Goal: Task Accomplishment & Management: Complete application form

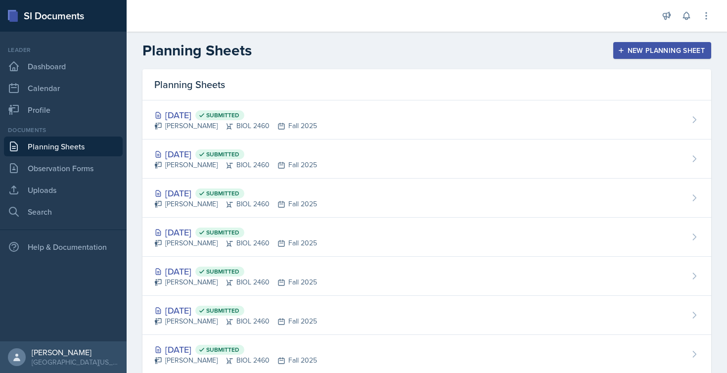
click at [613, 50] on button "New Planning Sheet" at bounding box center [662, 50] width 98 height 17
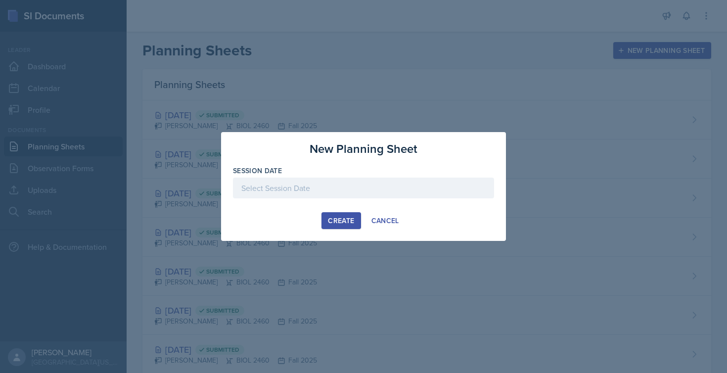
click at [300, 184] on div at bounding box center [363, 187] width 261 height 21
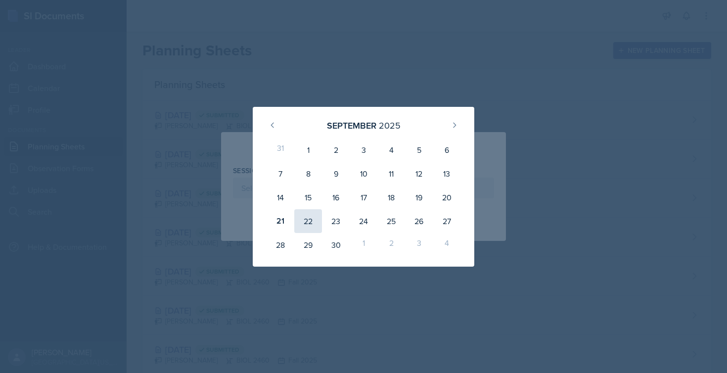
click at [305, 222] on div "22" at bounding box center [308, 221] width 28 height 24
type input "[DATE]"
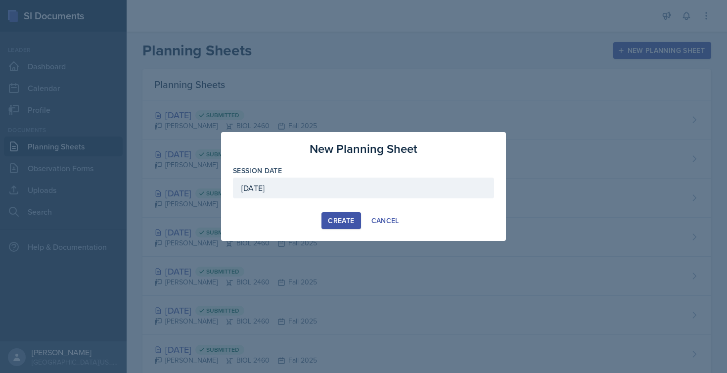
click at [345, 224] on div "Create" at bounding box center [341, 221] width 26 height 8
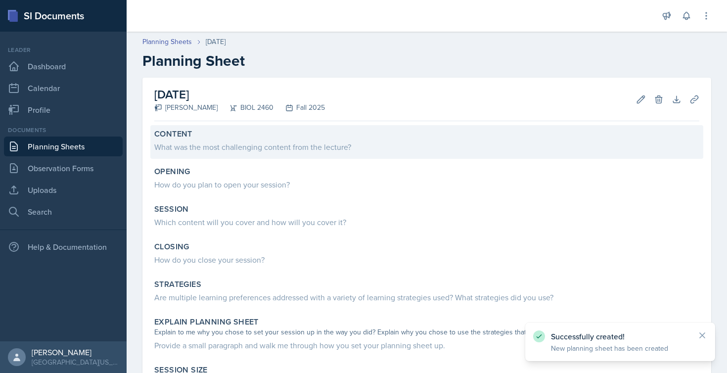
click at [221, 148] on div "What was the most challenging content from the lecture?" at bounding box center [426, 147] width 545 height 12
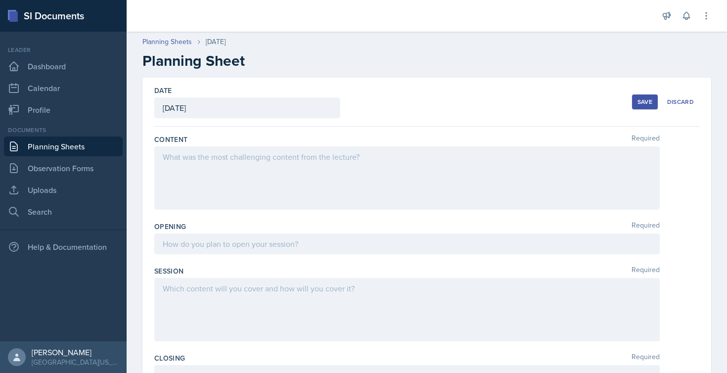
click at [219, 151] on div at bounding box center [406, 177] width 505 height 63
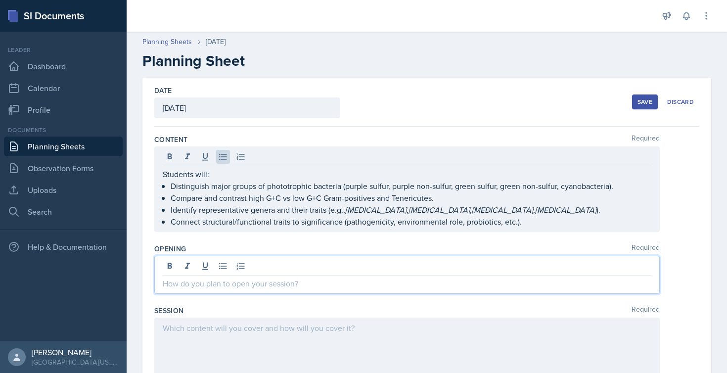
click at [207, 269] on div at bounding box center [406, 275] width 505 height 38
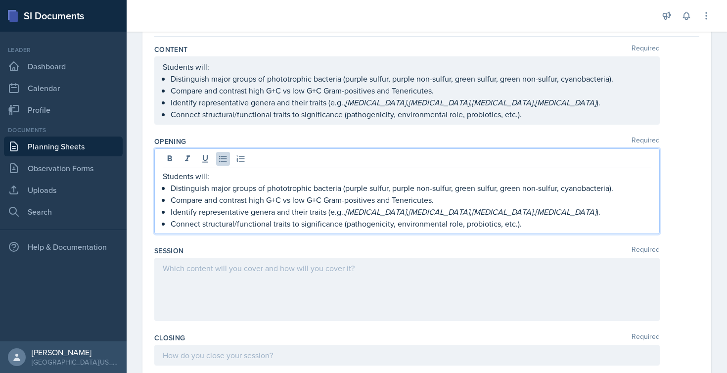
scroll to position [168, 0]
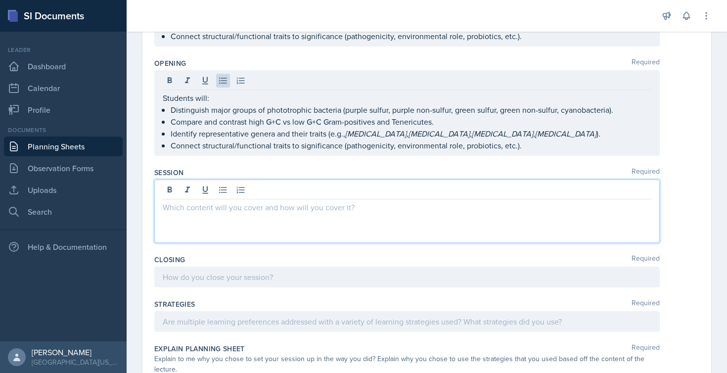
click at [221, 190] on div at bounding box center [406, 210] width 505 height 63
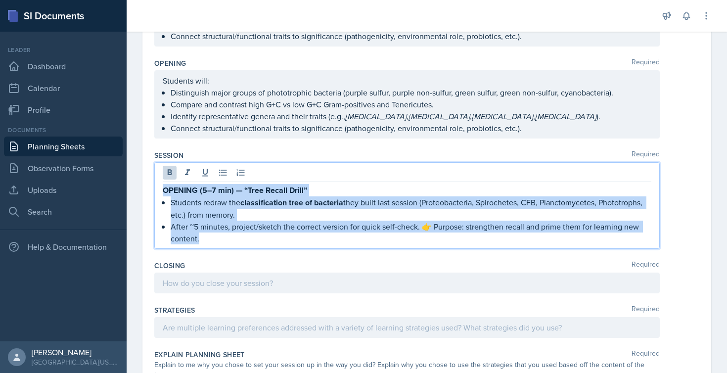
drag, startPoint x: 215, startPoint y: 236, endPoint x: 158, endPoint y: 190, distance: 73.8
click at [158, 190] on div "OPENING (5–7 min) — “Tree Recall Drill” Students redraw the classification tree…" at bounding box center [406, 205] width 505 height 87
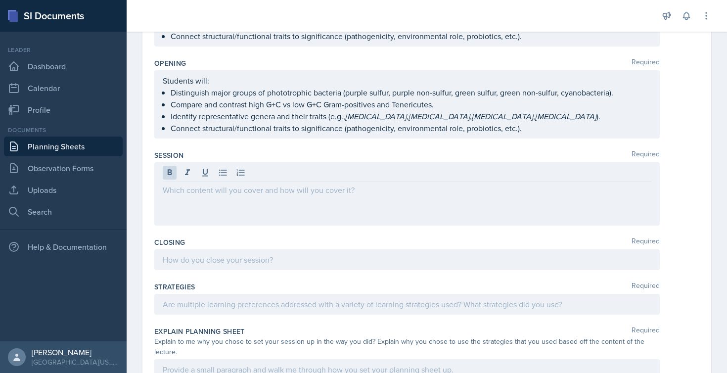
click at [170, 191] on p at bounding box center [407, 190] width 488 height 12
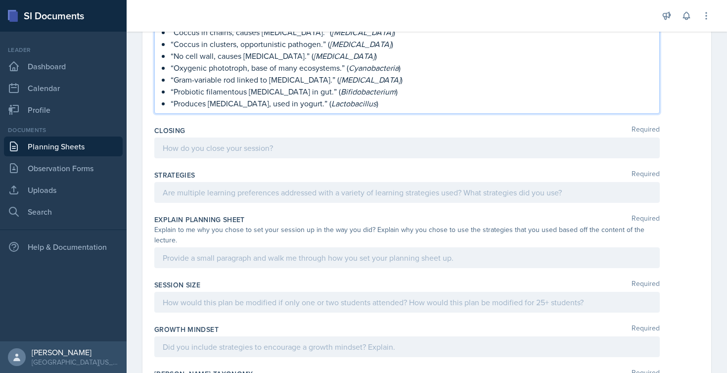
scroll to position [583, 0]
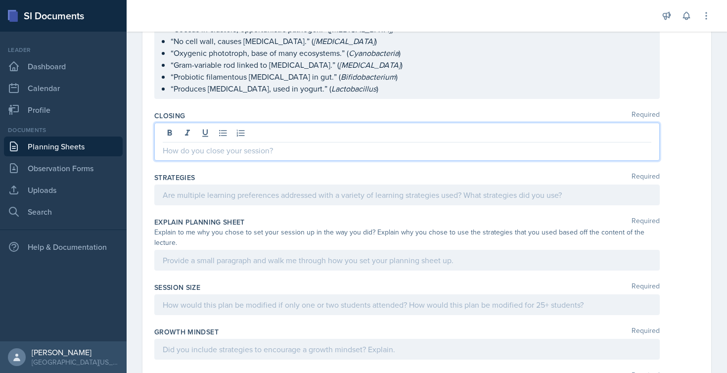
click at [222, 138] on div at bounding box center [406, 142] width 505 height 38
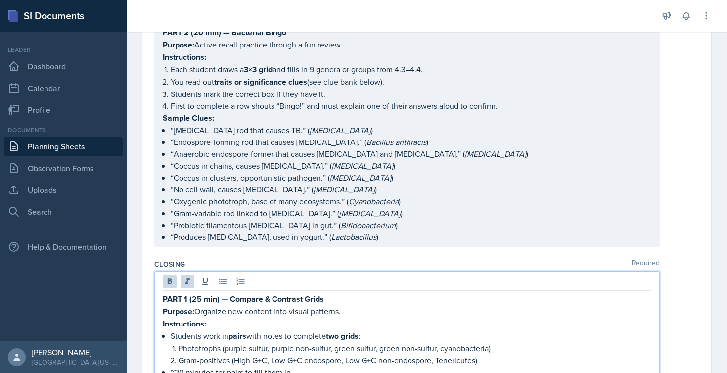
scroll to position [508, 0]
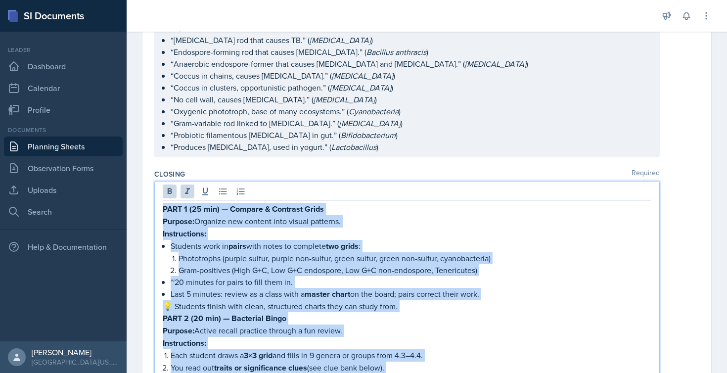
drag, startPoint x: 363, startPoint y: 300, endPoint x: 154, endPoint y: 207, distance: 228.2
click at [154, 207] on div "PART 1 (25 min) — Compare & Contrast Grids Purpose: Organize new content into v…" at bounding box center [406, 357] width 505 height 352
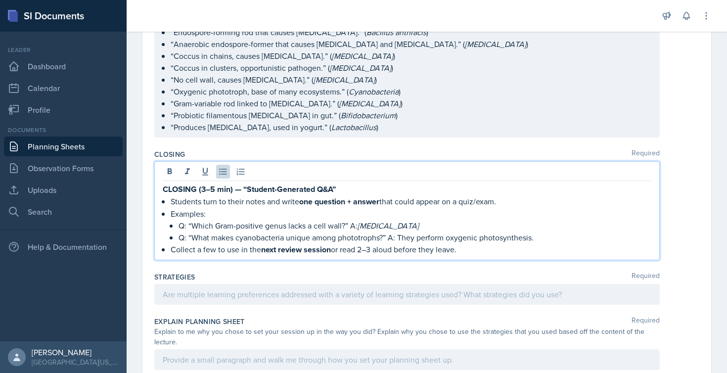
scroll to position [600, 0]
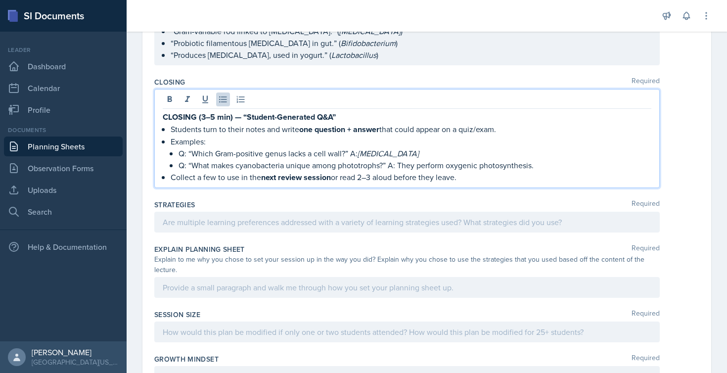
click at [208, 224] on div at bounding box center [406, 222] width 505 height 21
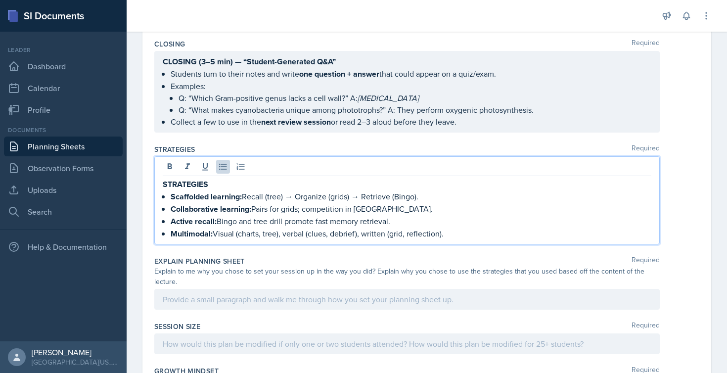
scroll to position [704, 0]
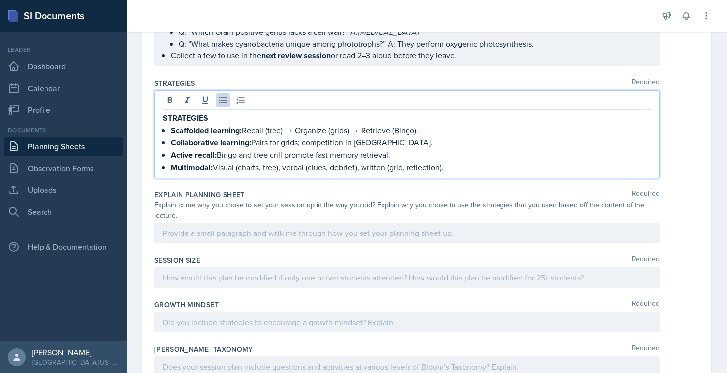
click at [183, 239] on div at bounding box center [406, 232] width 505 height 21
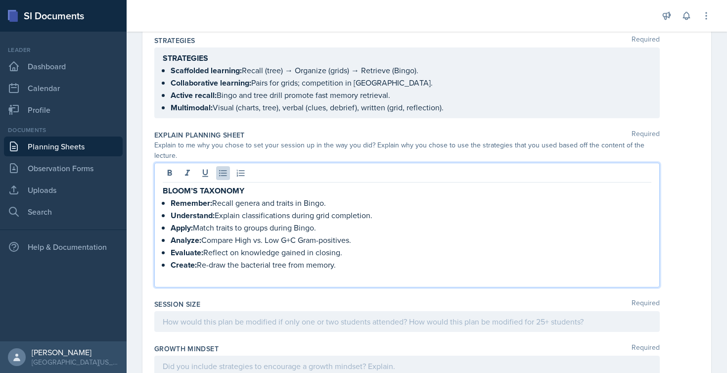
scroll to position [790, 0]
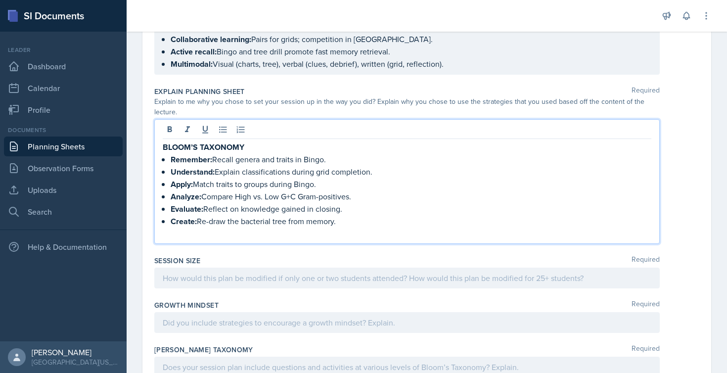
click at [176, 235] on p at bounding box center [407, 233] width 488 height 12
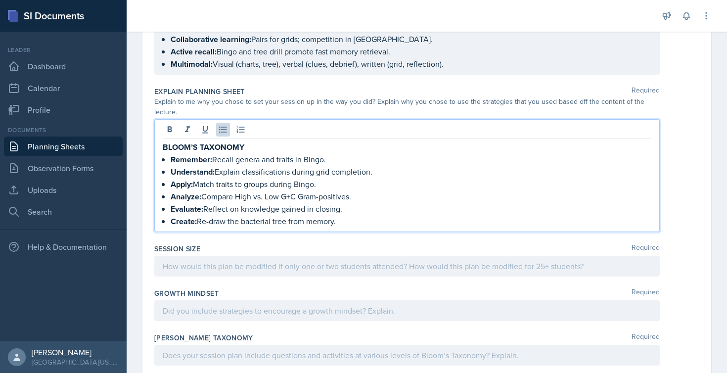
click at [211, 271] on div at bounding box center [406, 266] width 505 height 21
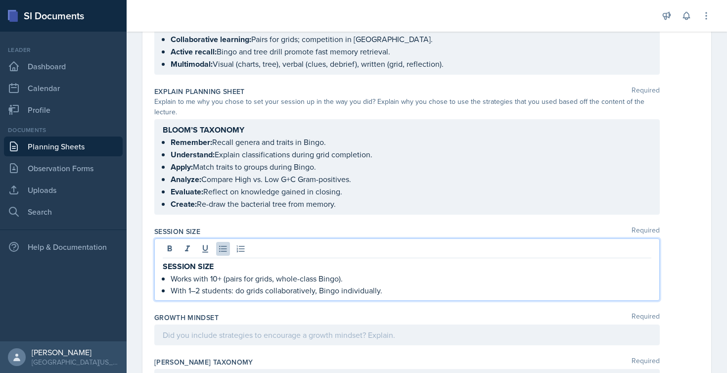
click at [187, 336] on div at bounding box center [406, 334] width 505 height 21
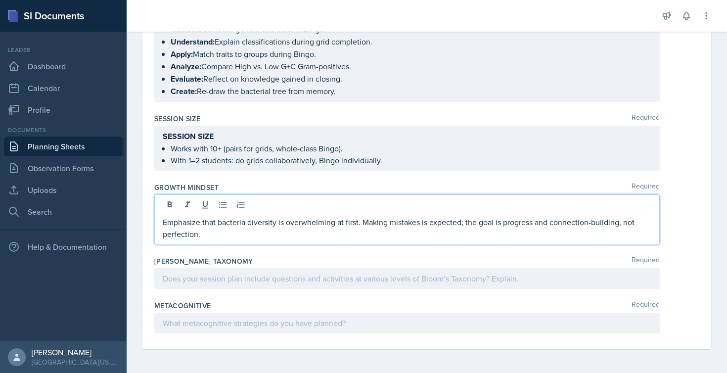
scroll to position [903, 0]
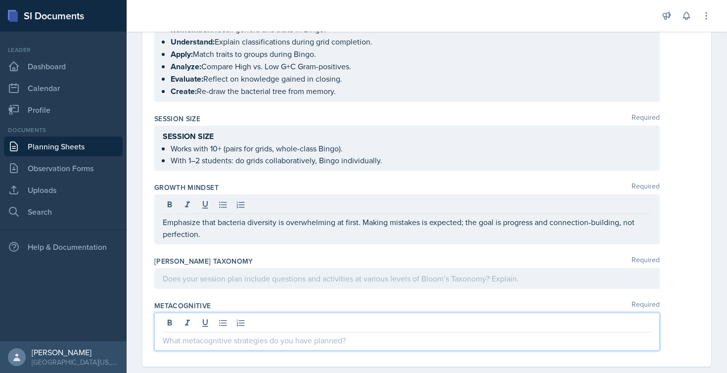
click at [183, 321] on div at bounding box center [406, 331] width 505 height 38
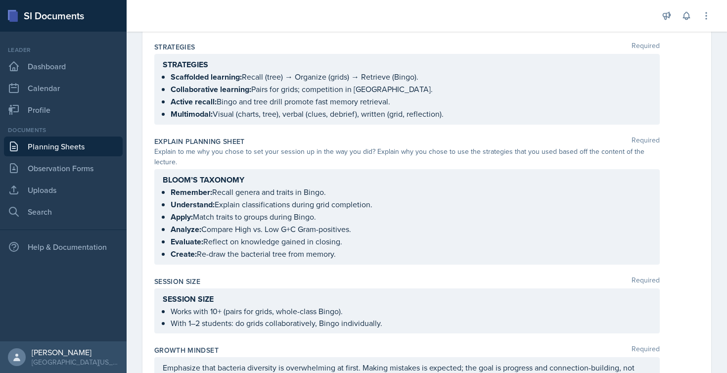
scroll to position [741, 0]
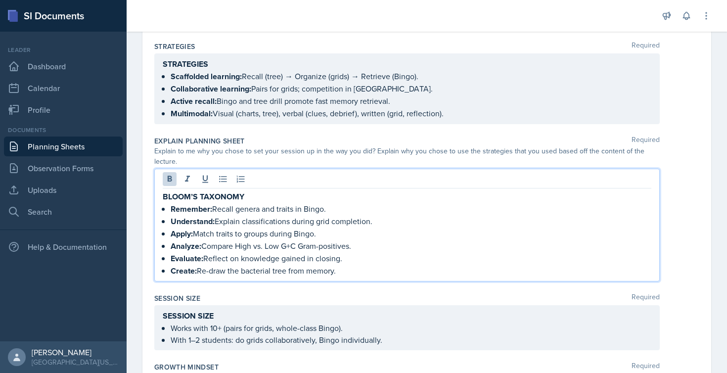
drag, startPoint x: 354, startPoint y: 254, endPoint x: 164, endPoint y: 193, distance: 199.8
click at [164, 193] on div "BLOOM’S TAXONOMY Remember: Recall genera and traits in Bingo. Understand: Expla…" at bounding box center [407, 233] width 488 height 87
click at [161, 194] on div "BLOOM’S TAXONOMY Remember: Recall genera and traits in Bingo. Understand: Expla…" at bounding box center [406, 225] width 505 height 113
drag, startPoint x: 161, startPoint y: 194, endPoint x: 167, endPoint y: 194, distance: 6.4
click at [162, 194] on div "BLOOM’S TAXONOMY Remember: Recall genera and traits in Bingo. Understand: Expla…" at bounding box center [406, 225] width 505 height 113
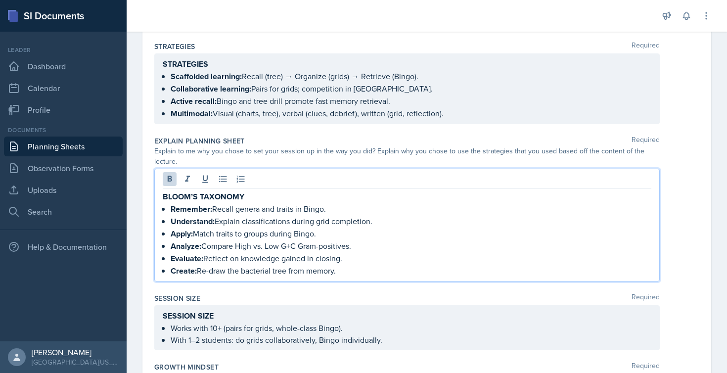
click at [365, 269] on p "Create: Re-draw the bacterial tree from memory." at bounding box center [411, 270] width 481 height 12
drag, startPoint x: 365, startPoint y: 269, endPoint x: 145, endPoint y: 195, distance: 232.2
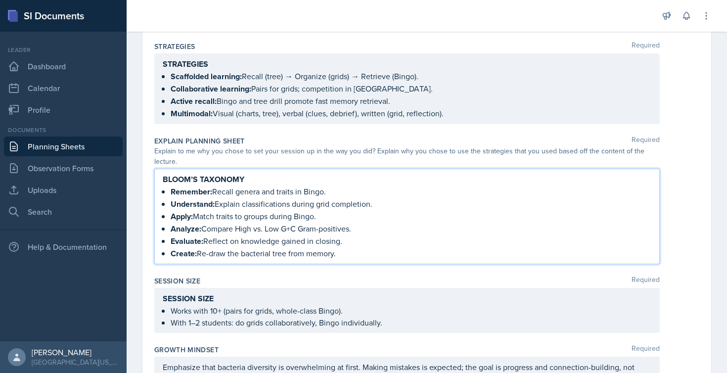
copy div "BLOOM’S TAXONOMY Remember: Recall genera and traits in Bingo. Understand: Expla…"
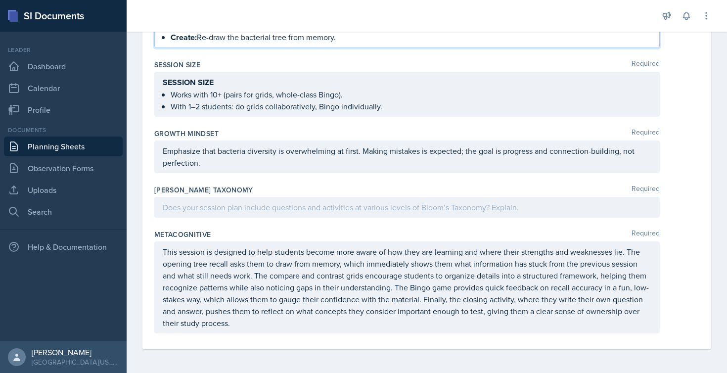
scroll to position [957, 0]
click at [205, 205] on div at bounding box center [406, 207] width 505 height 21
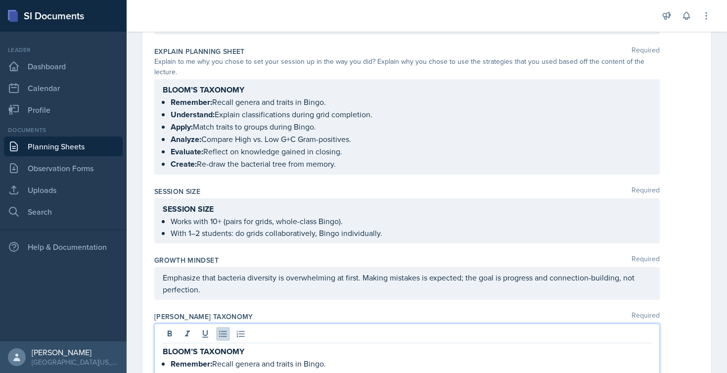
scroll to position [825, 0]
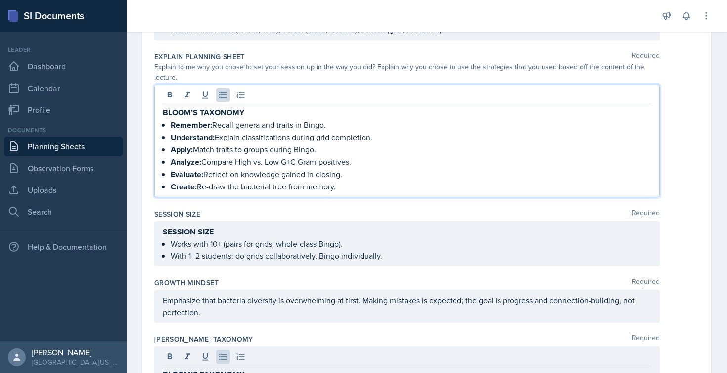
click at [351, 173] on ul "Remember: Recall genera and traits in Bingo. Understand: Explain classification…" at bounding box center [411, 156] width 481 height 74
drag, startPoint x: 345, startPoint y: 188, endPoint x: 159, endPoint y: 103, distance: 204.9
click at [159, 103] on div "BLOOM’S TAXONOMY Remember: Recall genera and traits in Bingo. Understand: Expla…" at bounding box center [406, 141] width 505 height 113
drag, startPoint x: 353, startPoint y: 189, endPoint x: 135, endPoint y: 102, distance: 235.2
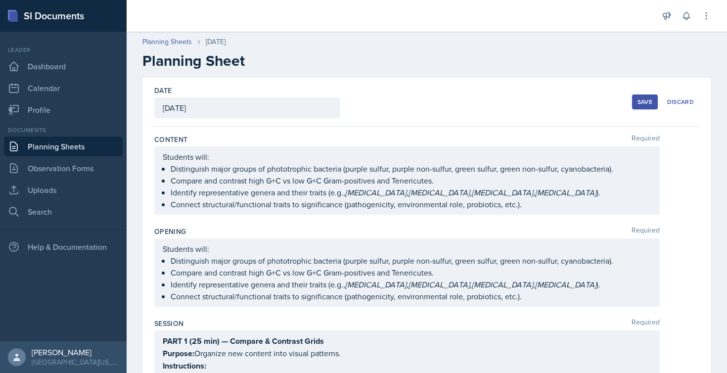
scroll to position [0, 0]
click at [646, 103] on button "Save" at bounding box center [645, 101] width 26 height 15
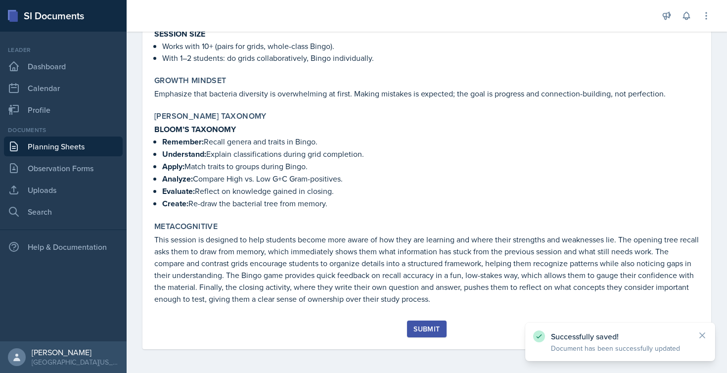
scroll to position [940, 0]
click at [421, 325] on div "Submit" at bounding box center [426, 329] width 26 height 8
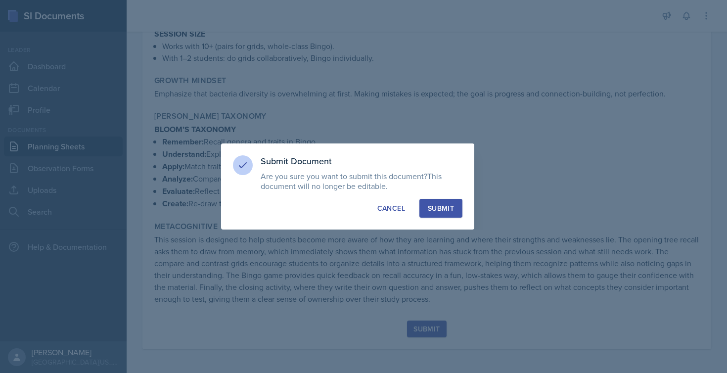
click at [428, 206] on div "Submit" at bounding box center [441, 208] width 26 height 10
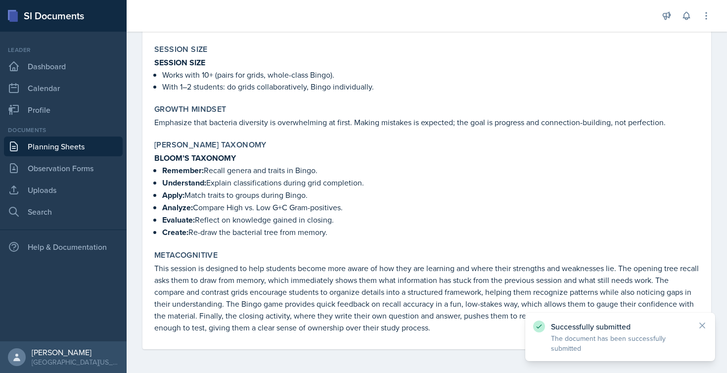
click at [703, 325] on icon at bounding box center [702, 325] width 10 height 10
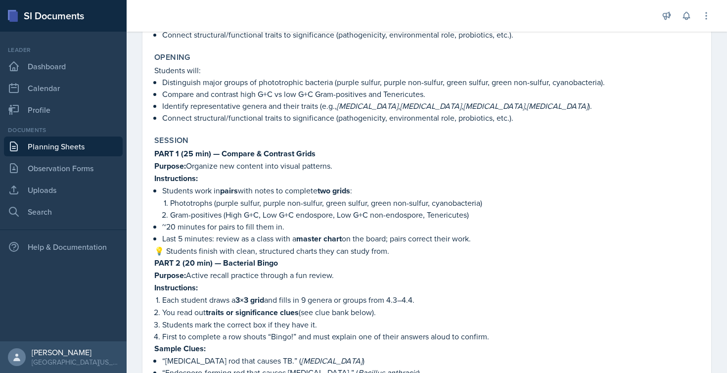
scroll to position [156, 0]
